Goal: Task Accomplishment & Management: Use online tool/utility

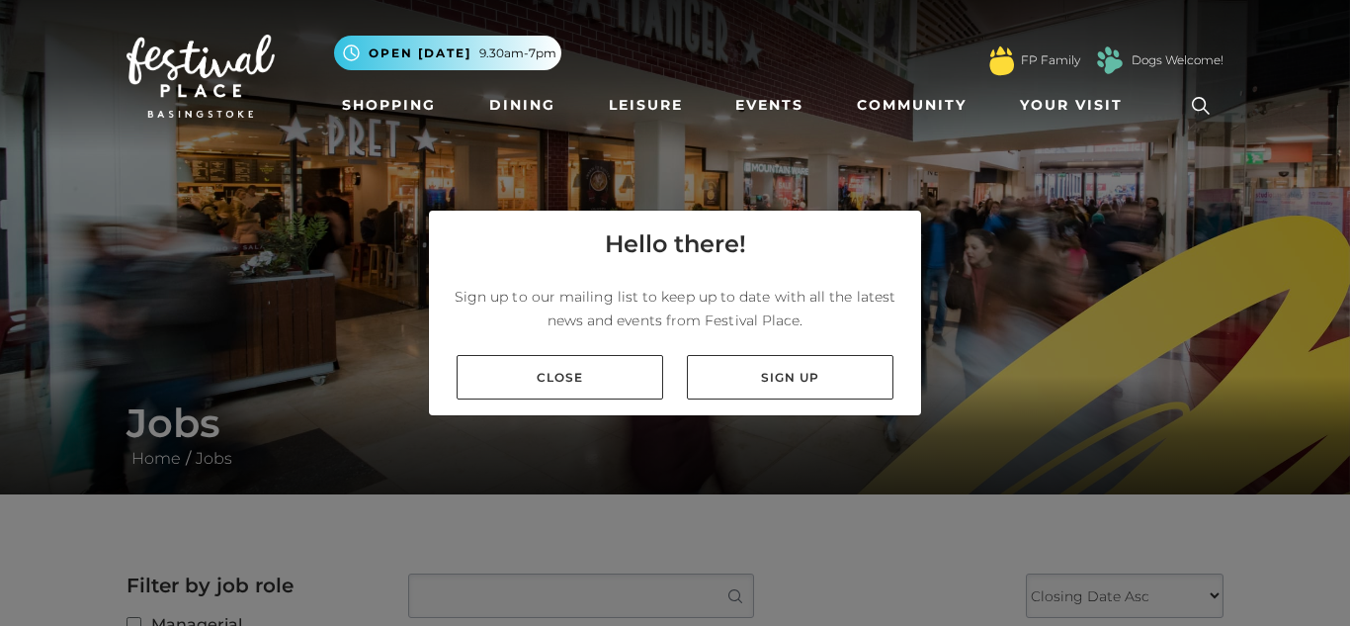
click at [504, 355] on link "Close" at bounding box center [560, 377] width 207 height 44
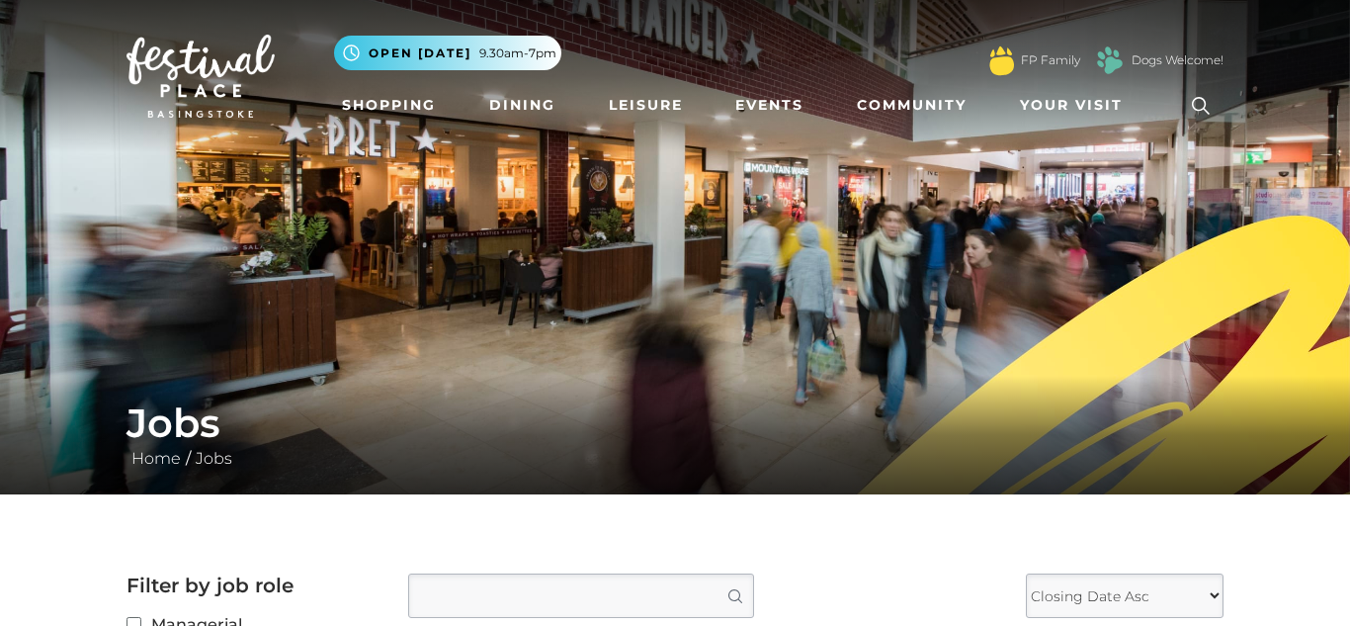
click at [504, 354] on img at bounding box center [675, 247] width 1350 height 494
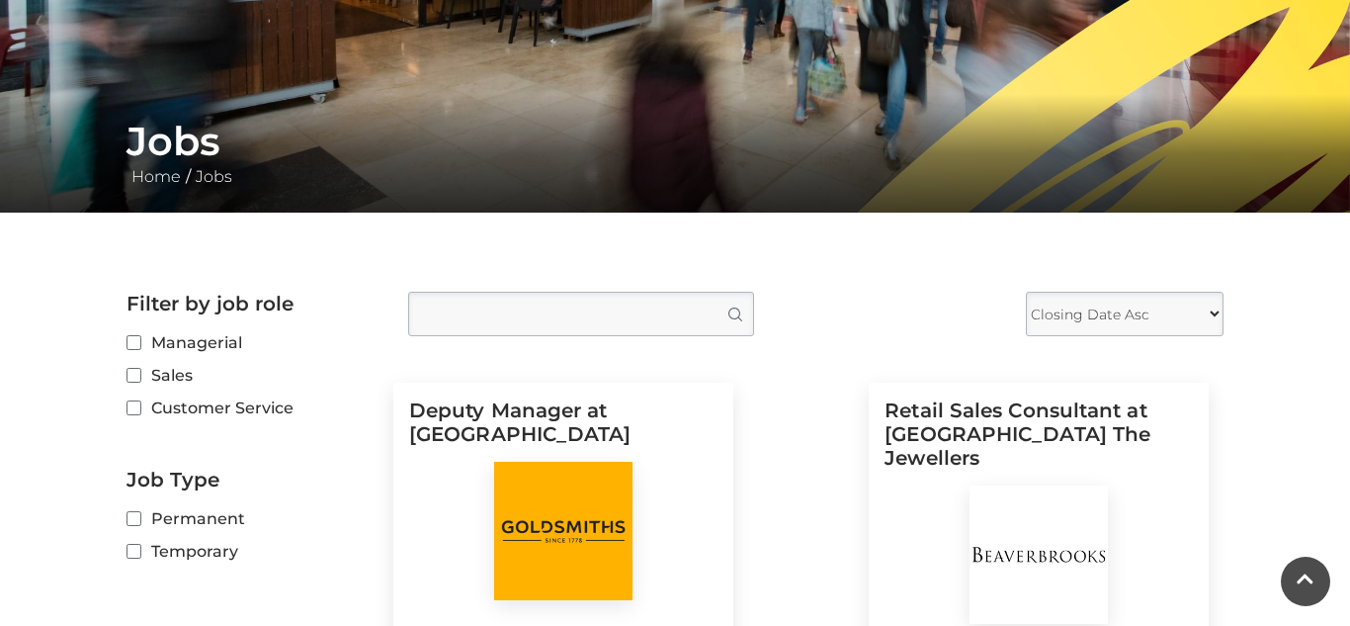
scroll to position [281, 0]
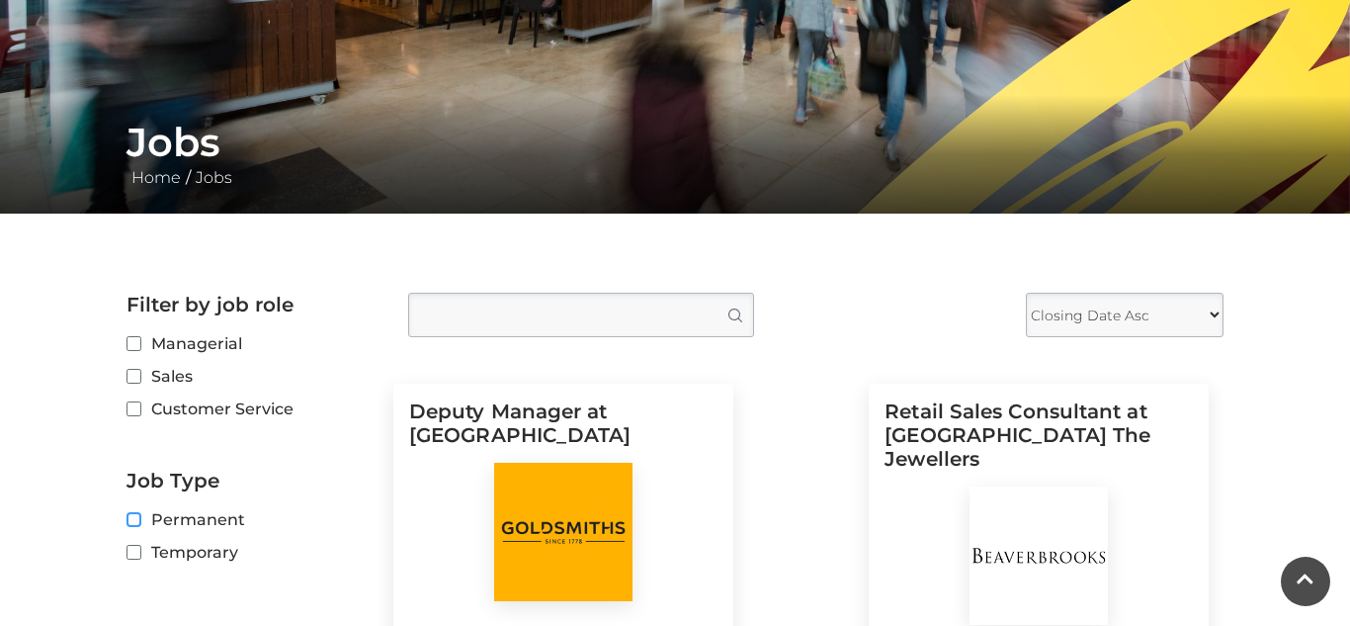
click at [128, 514] on input "Permanent" at bounding box center [133, 520] width 13 height 13
checkbox input "true"
click at [137, 403] on input "Customer Service" at bounding box center [133, 409] width 13 height 13
checkbox input "true"
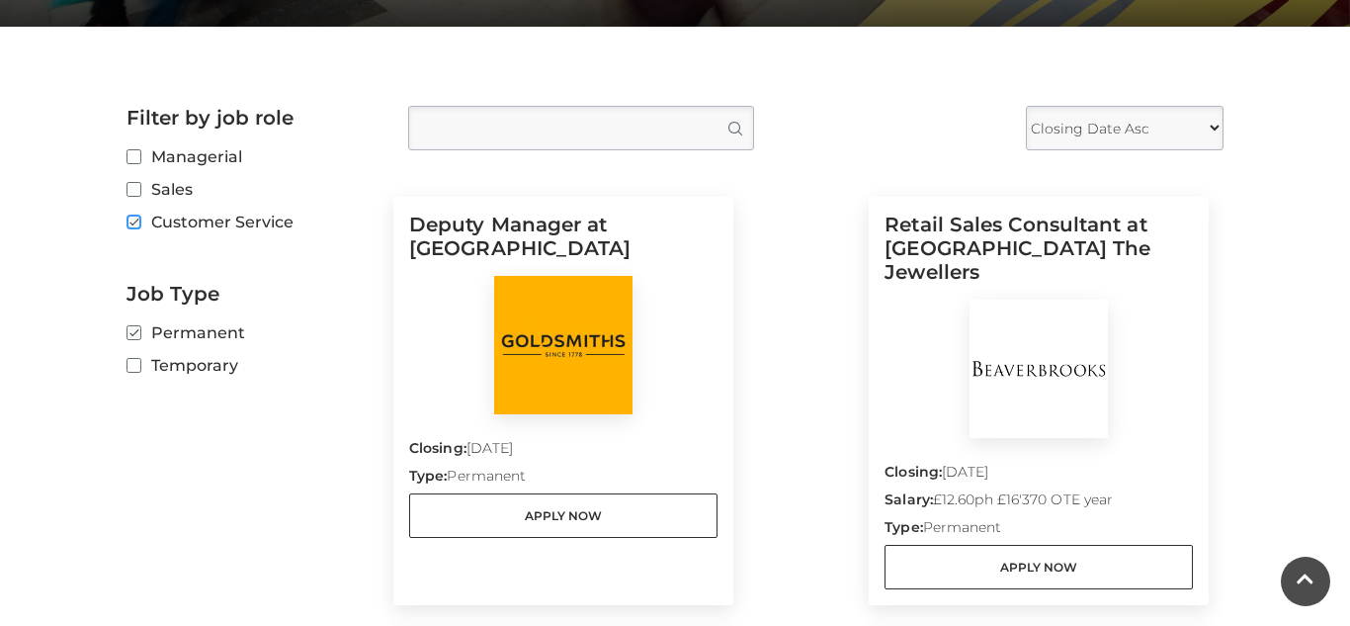
scroll to position [473, 0]
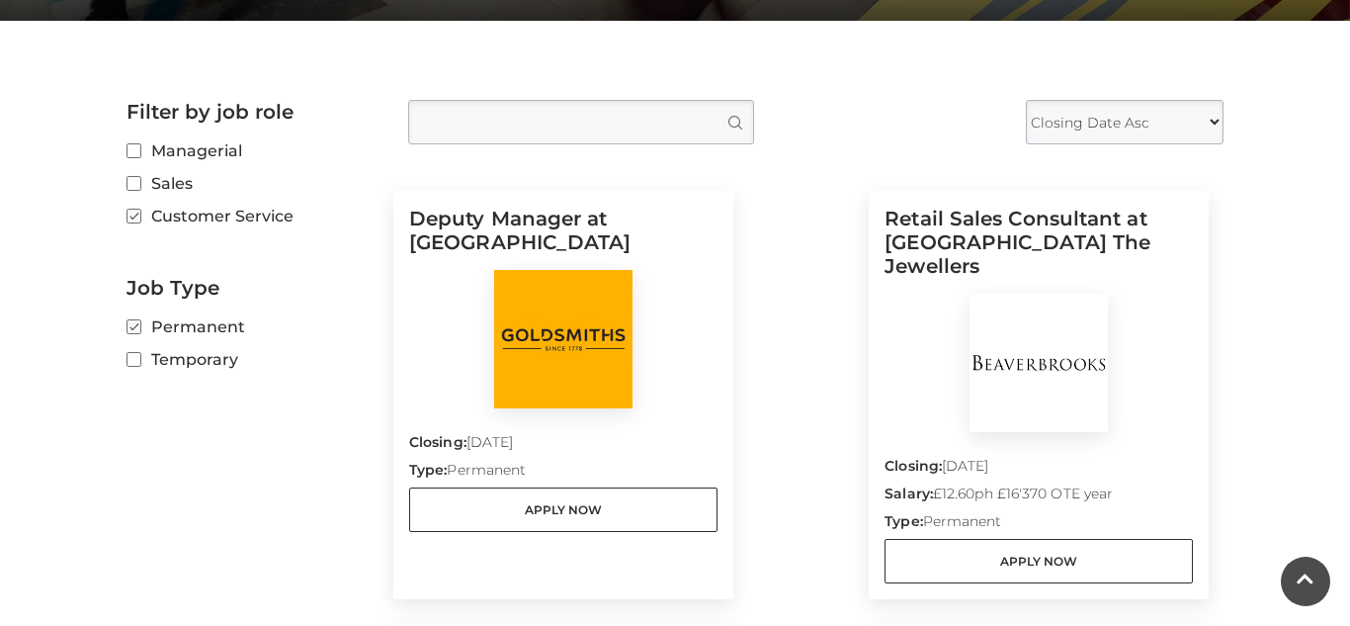
click at [487, 229] on h5 "Deputy Manager at [GEOGRAPHIC_DATA]" at bounding box center [563, 238] width 308 height 63
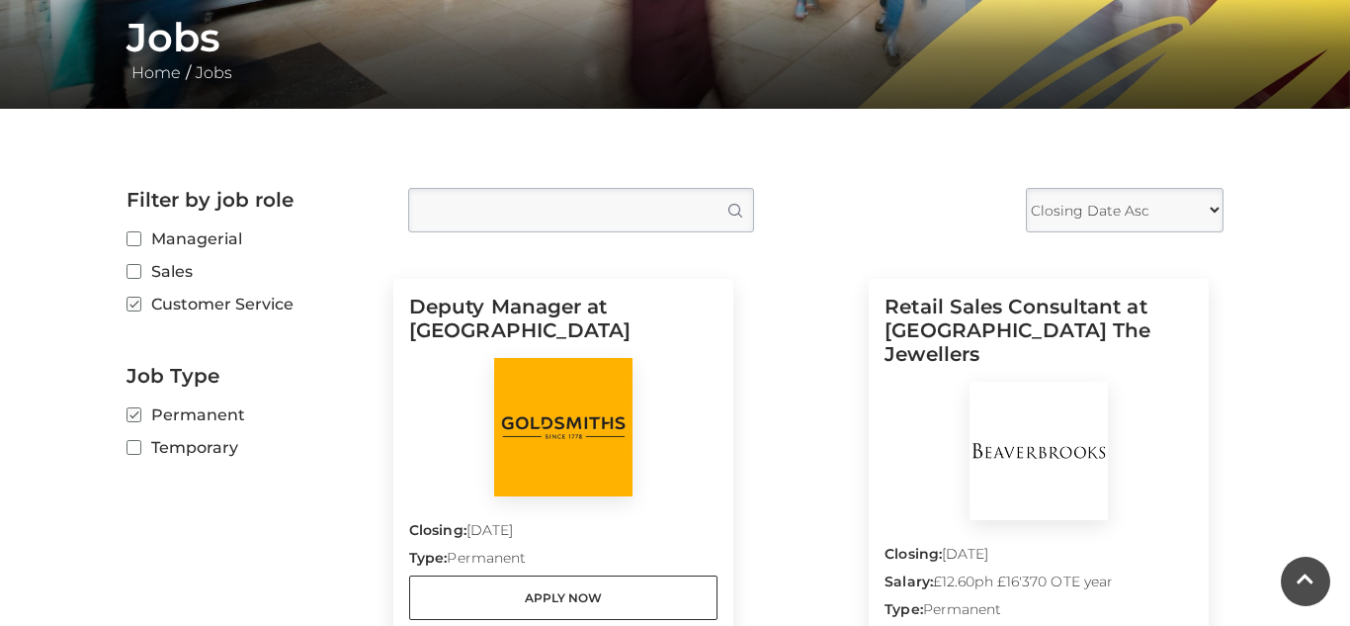
scroll to position [383, 0]
